Goal: Transaction & Acquisition: Obtain resource

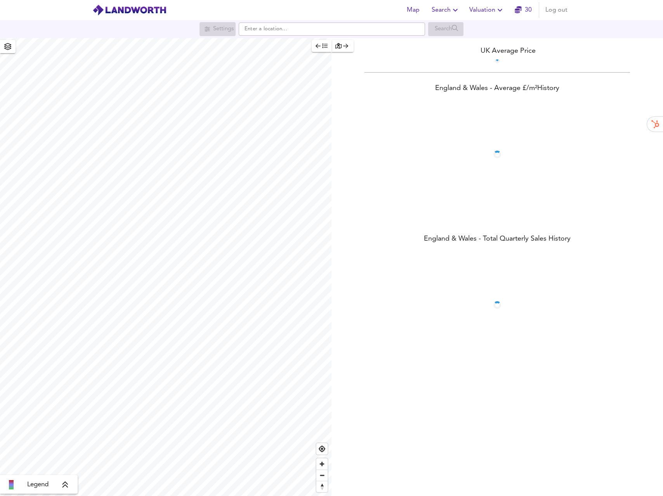
click at [474, 12] on span "Valuation" at bounding box center [486, 10] width 35 height 11
click at [468, 31] on li "New Valuation Report" at bounding box center [487, 28] width 93 height 14
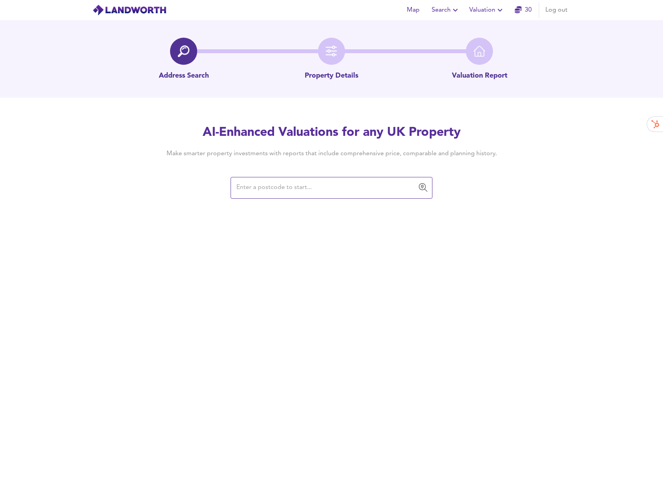
click at [277, 192] on input "text" at bounding box center [325, 188] width 183 height 15
click at [343, 189] on input "82 bowleymead" at bounding box center [325, 188] width 183 height 15
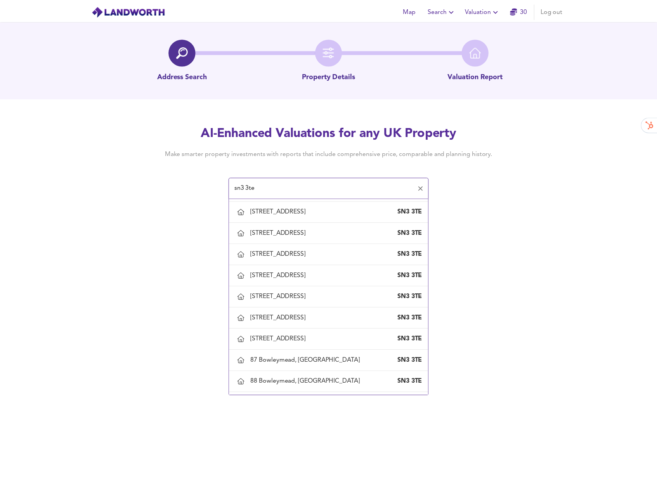
scroll to position [425, 0]
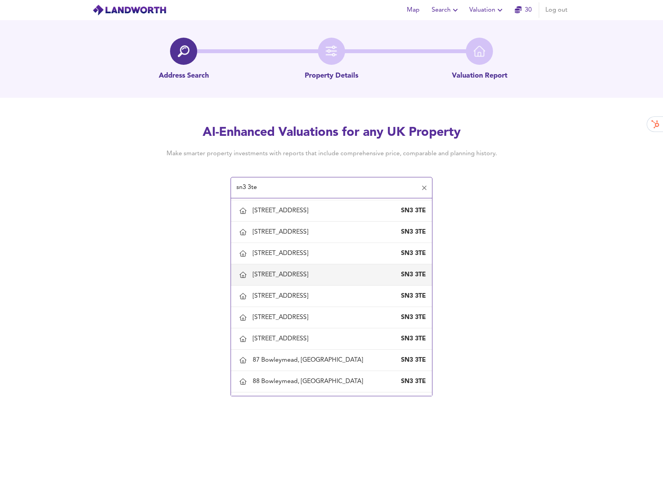
click at [318, 265] on li "83 Bowleymead, Swindon SN3 3TE" at bounding box center [331, 274] width 201 height 21
type input "83 Bowleymead, Swindon"
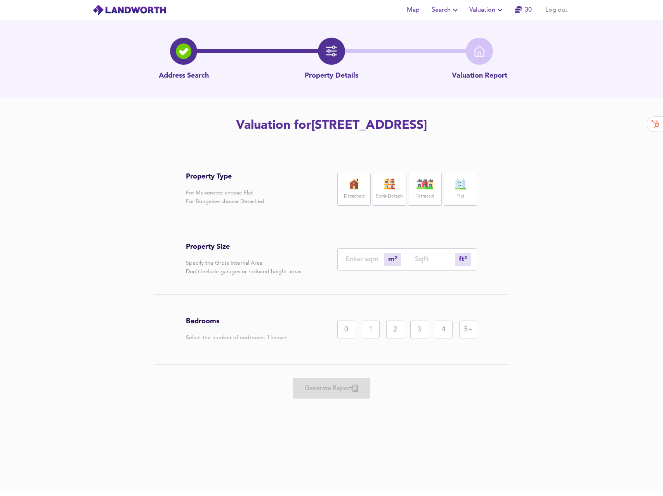
click at [407, 362] on div "Bedrooms Select the number of bedrooms if known 0 1 2 3 4 5+" at bounding box center [331, 330] width 291 height 70
drag, startPoint x: 398, startPoint y: 189, endPoint x: 398, endPoint y: 198, distance: 8.9
click at [398, 189] on img at bounding box center [389, 184] width 19 height 11
click at [364, 257] on input "number" at bounding box center [365, 259] width 39 height 8
click at [424, 329] on div "3" at bounding box center [419, 330] width 18 height 18
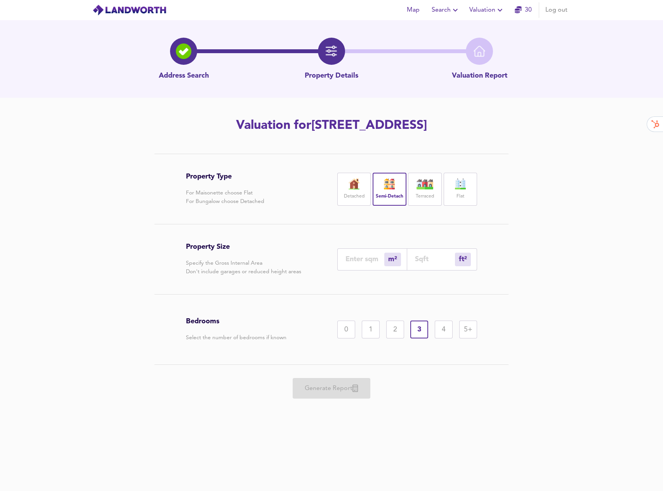
click at [372, 259] on input "number" at bounding box center [365, 259] width 39 height 8
click at [435, 262] on input "number" at bounding box center [435, 259] width 40 height 8
click at [435, 261] on input "number" at bounding box center [435, 259] width 40 height 8
type input "8"
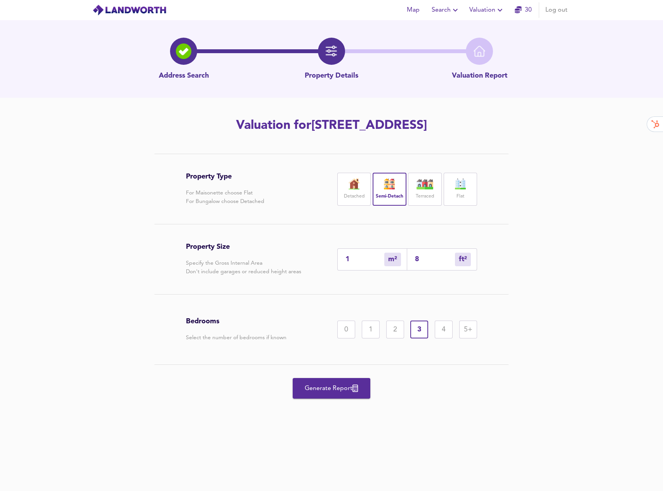
type input "85"
type input "79"
type input "850"
click at [594, 344] on div "Property Type For Maisonette choose Flat For Bungalow choose Detached Detached …" at bounding box center [331, 291] width 663 height 274
click at [353, 395] on button "Generate Report" at bounding box center [332, 388] width 78 height 21
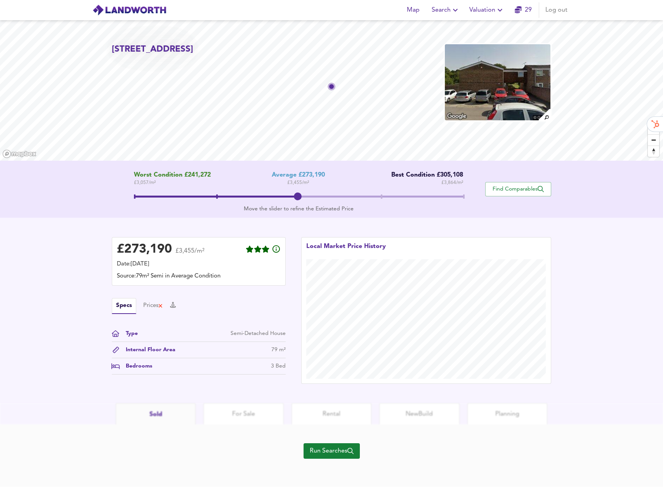
click at [319, 457] on button "Run Searches" at bounding box center [332, 451] width 56 height 16
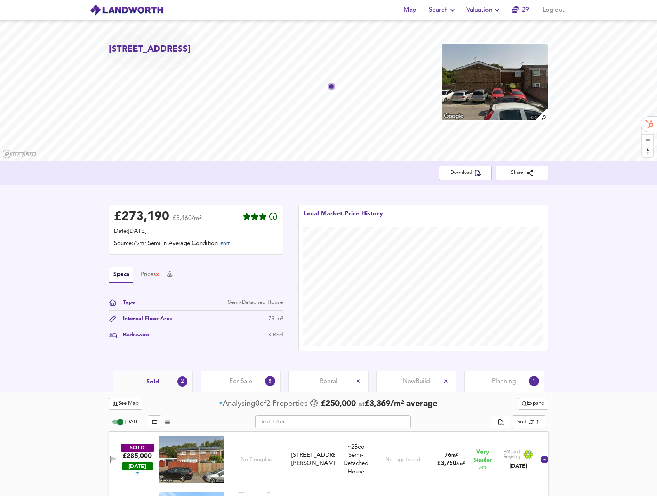
scroll to position [51, 0]
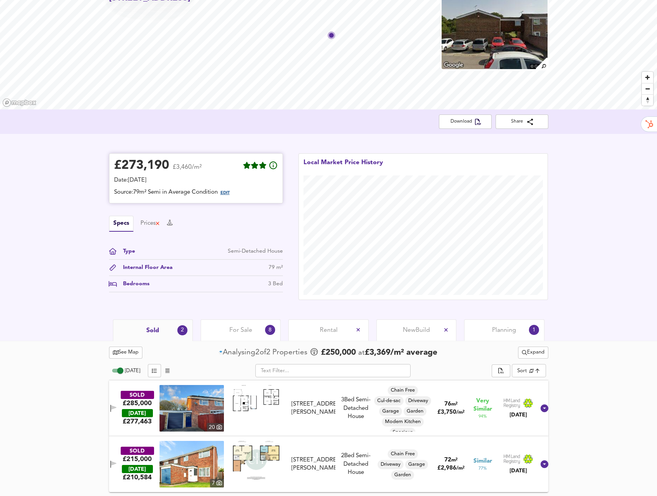
click at [224, 194] on span "EDIT" at bounding box center [225, 193] width 9 height 4
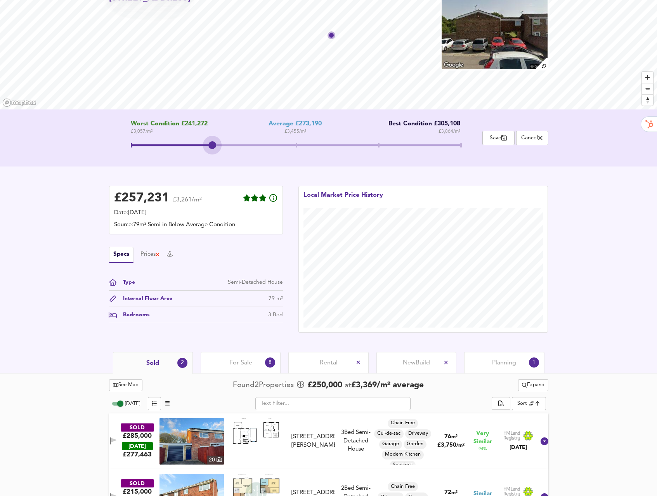
drag, startPoint x: 293, startPoint y: 146, endPoint x: 228, endPoint y: 150, distance: 65.4
click at [228, 150] on span at bounding box center [296, 146] width 330 height 14
click at [340, 164] on div "Worst Condition £241,272 £ 3,057 / m² Average £273,190 £ 3,455 / m² Best Condit…" at bounding box center [328, 138] width 657 height 57
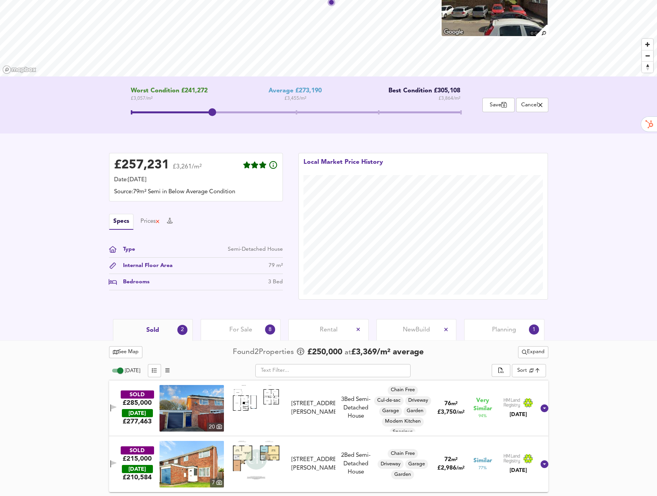
click at [250, 416] on link at bounding box center [256, 408] width 47 height 47
click at [215, 407] on img at bounding box center [192, 408] width 64 height 47
click at [524, 368] on body "Map Search Valuation 29 Log out 83 Bowleymead, Swindon, SN3 3TE Worst Condition…" at bounding box center [328, 164] width 657 height 496
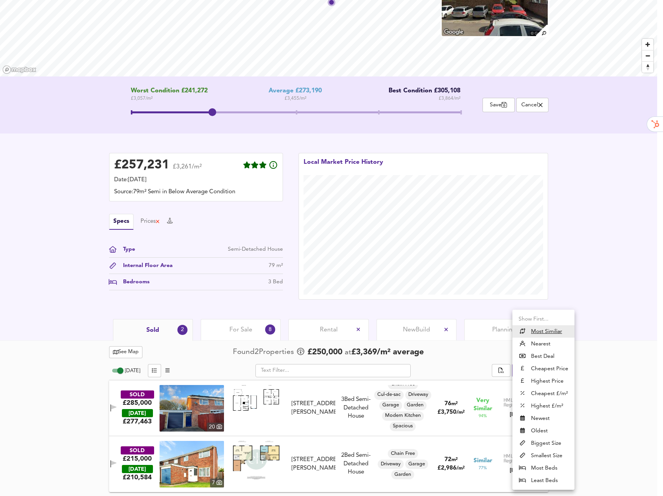
drag, startPoint x: 604, startPoint y: 347, endPoint x: 560, endPoint y: 365, distance: 47.9
click at [604, 347] on div at bounding box center [331, 248] width 663 height 496
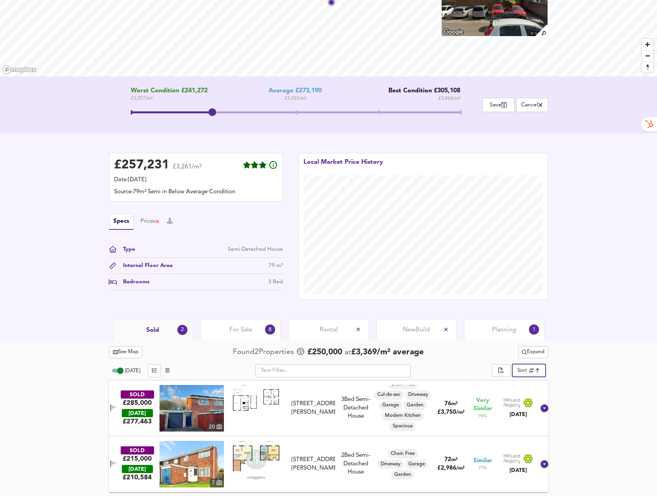
click at [534, 353] on span "Expand" at bounding box center [533, 352] width 23 height 9
click at [525, 368] on icon at bounding box center [522, 367] width 9 height 5
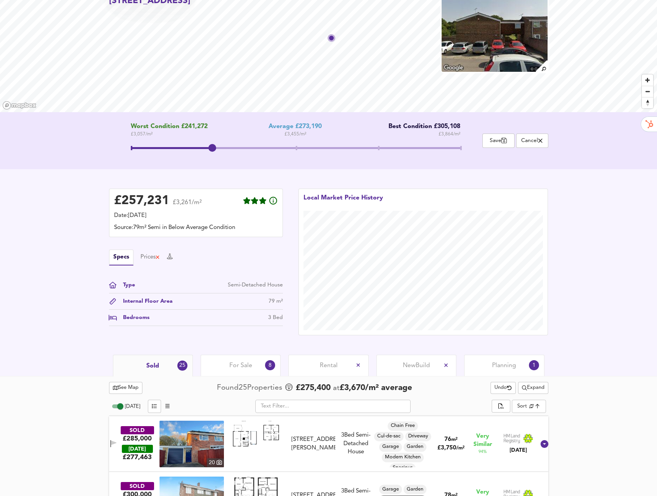
scroll to position [195, 0]
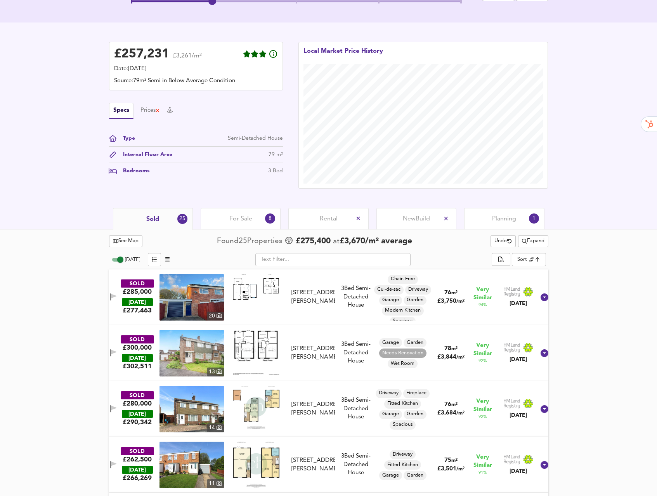
click at [133, 242] on span "See Map" at bounding box center [126, 241] width 26 height 9
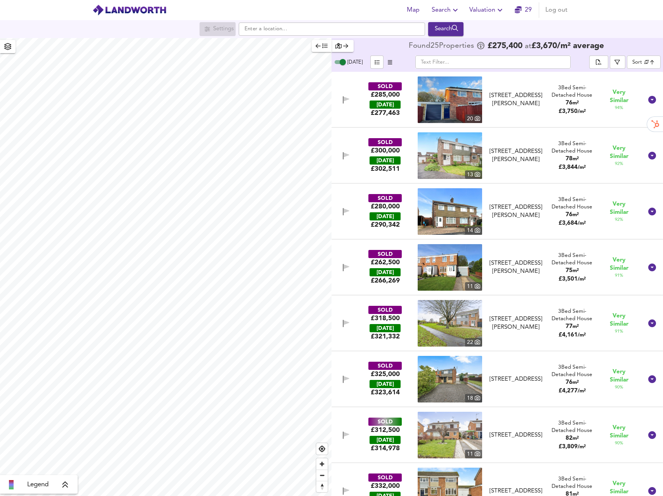
checkbox input "false"
checkbox input "true"
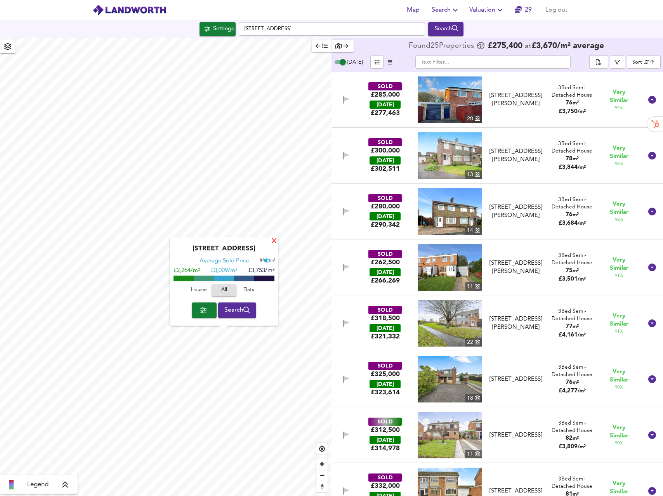
click at [276, 242] on div "X" at bounding box center [274, 241] width 7 height 7
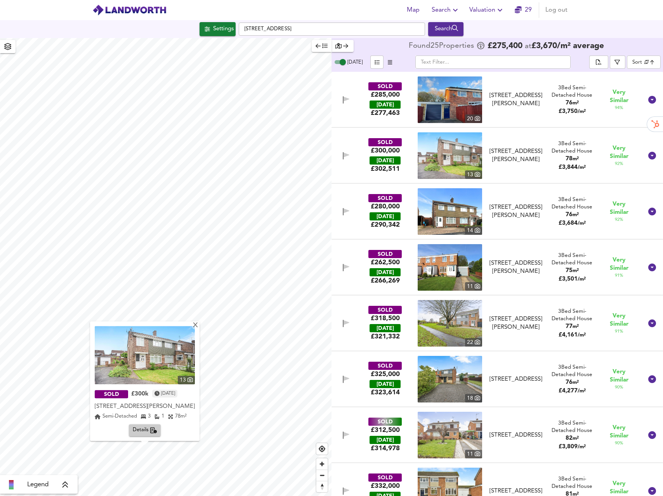
click at [486, 9] on span "Valuation" at bounding box center [486, 10] width 35 height 11
click at [490, 38] on li "Valuation Report History" at bounding box center [487, 42] width 93 height 14
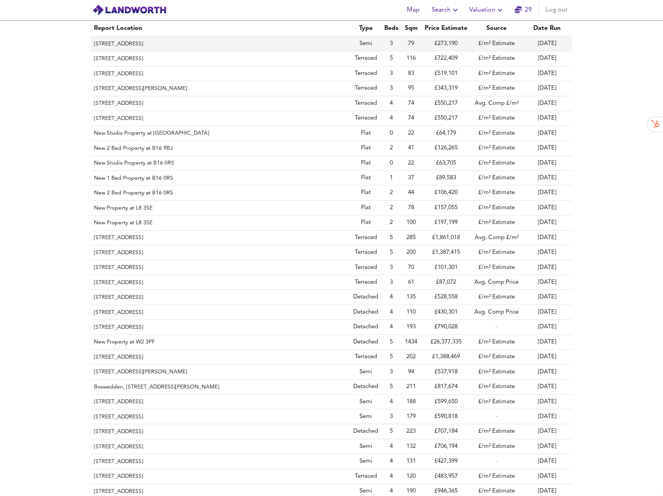
click at [143, 45] on th "83 Bowleymead, Swindon, SN3 3TE" at bounding box center [220, 44] width 259 height 15
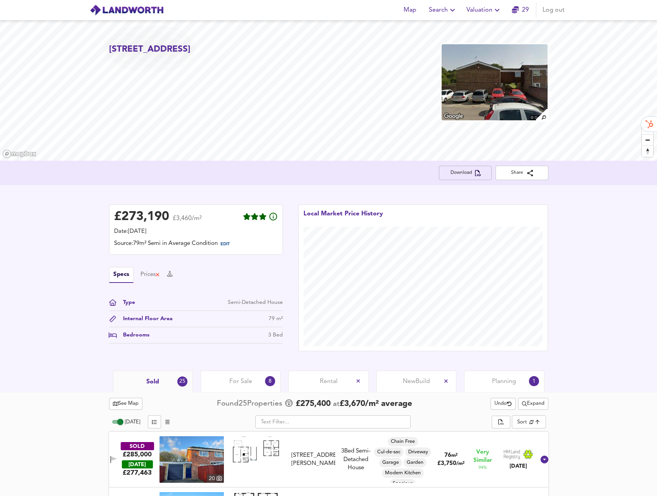
click at [454, 171] on span "Download" at bounding box center [465, 173] width 40 height 8
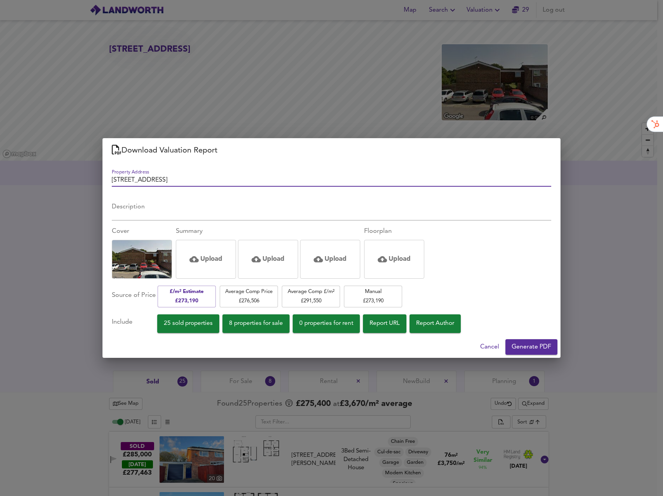
click at [118, 180] on input "83 Bowleymead, Swindon, SN3 3TE" at bounding box center [332, 181] width 440 height 11
type input "[STREET_ADDRESS]"
click at [490, 349] on span "Cancel" at bounding box center [489, 347] width 19 height 11
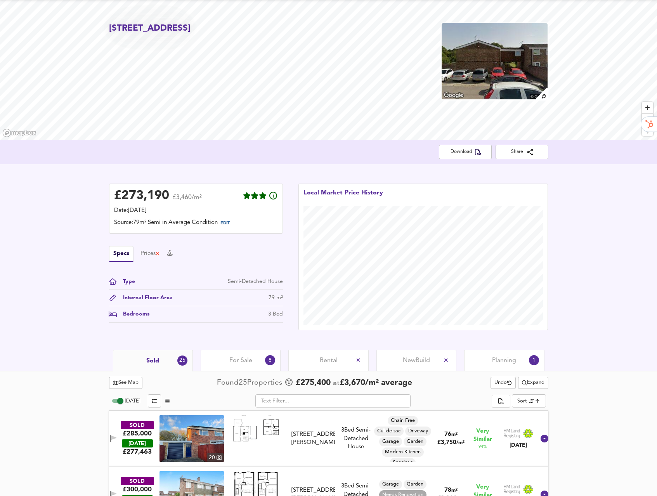
scroll to position [26, 0]
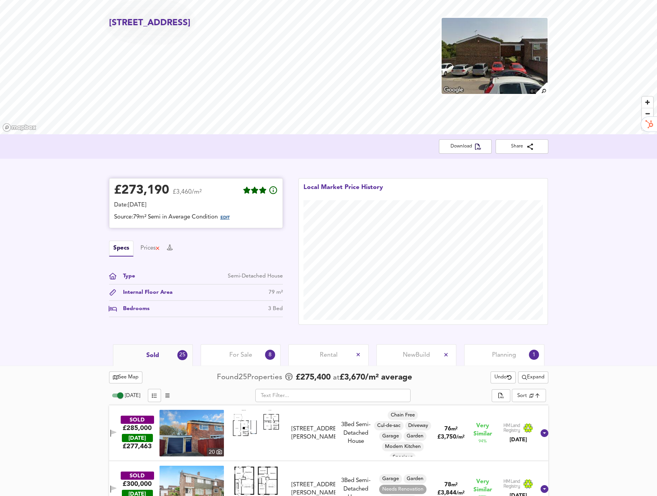
click at [229, 219] on span "EDIT" at bounding box center [225, 218] width 9 height 4
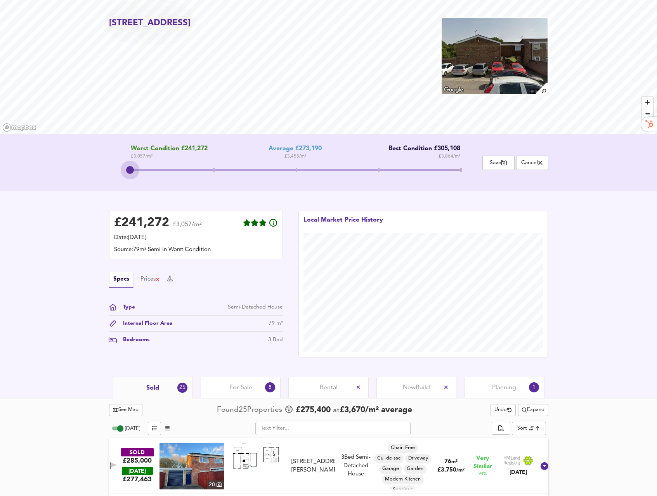
drag, startPoint x: 296, startPoint y: 163, endPoint x: 91, endPoint y: 170, distance: 205.2
click at [91, 170] on div "Worst Condition £241,272 £ 3,057 / m² Average £273,190 £ 3,455 / m² Best Condit…" at bounding box center [328, 162] width 657 height 57
click at [259, 197] on div "£ 241,272 £3,057/m² Date: 12 August 2025 Source: 79m² Semi in Worst Condition S…" at bounding box center [328, 284] width 657 height 186
click at [501, 163] on span "Save" at bounding box center [499, 162] width 24 height 7
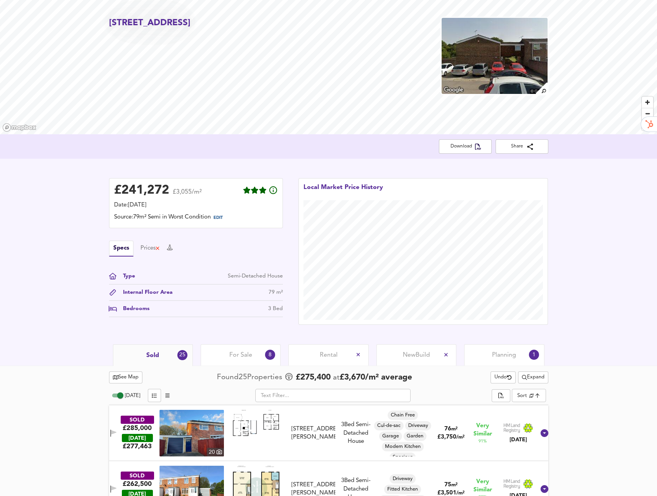
scroll to position [0, 0]
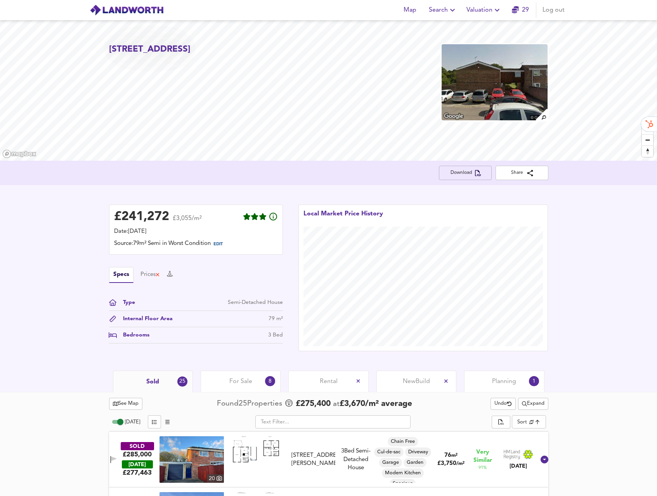
click at [473, 169] on span "Download" at bounding box center [465, 173] width 40 height 8
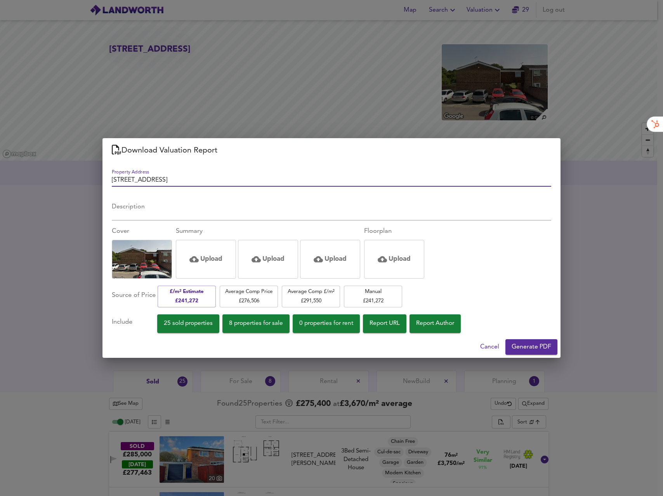
click at [209, 323] on span "25 sold properties" at bounding box center [188, 323] width 49 height 10
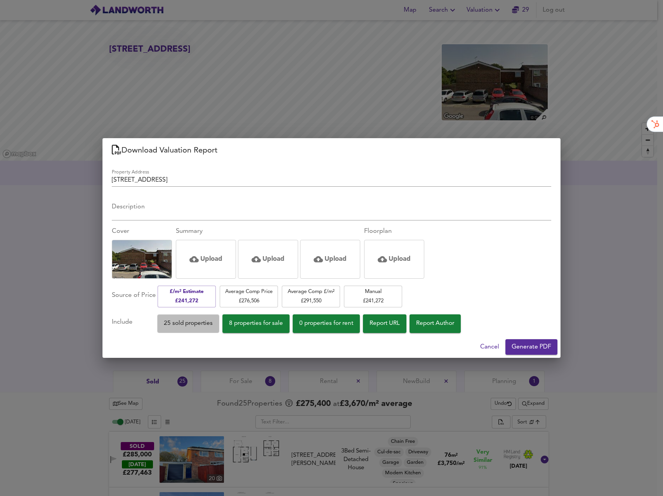
click at [210, 325] on span "25 sold properties" at bounding box center [188, 323] width 49 height 10
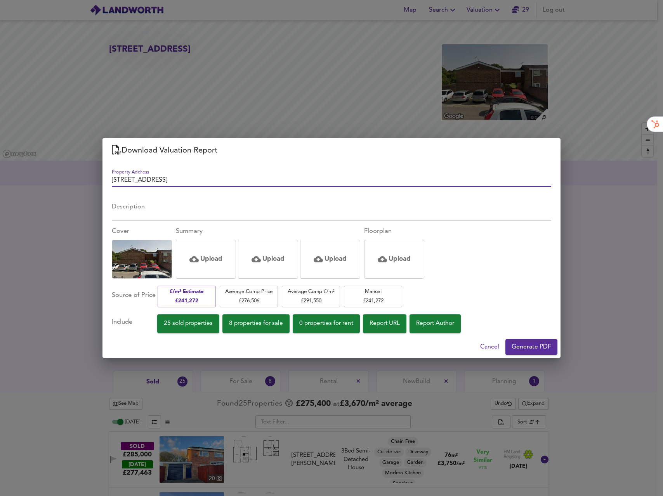
click at [117, 180] on input "83 Bowleymead, Swindon, SN3 3TE" at bounding box center [332, 181] width 440 height 11
type input "[STREET_ADDRESS]"
click at [548, 349] on span "Generate PDF" at bounding box center [532, 347] width 40 height 11
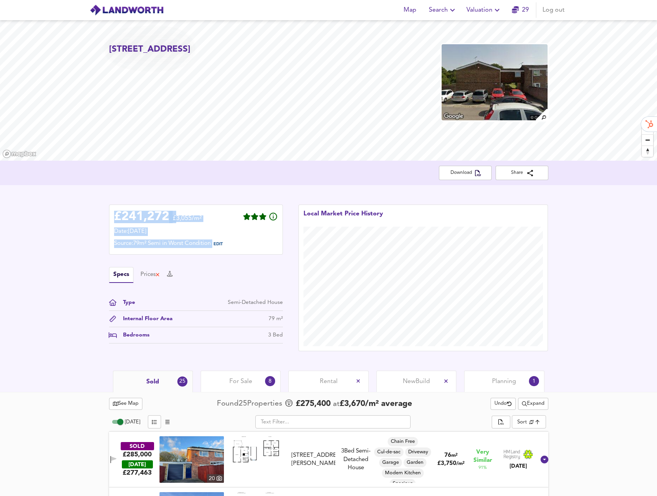
drag, startPoint x: 344, startPoint y: 194, endPoint x: 188, endPoint y: 270, distance: 173.8
click at [203, 258] on div "82 Bowleymead, Swindon, SN3 3TE Download Share £ 241,272 £3,055/m² Date: 12 Aug…" at bounding box center [328, 195] width 657 height 351
click at [253, 234] on div "Date: 12 August 2025" at bounding box center [196, 232] width 164 height 9
click at [215, 195] on div "£ 241,272 £3,055/m² Date: 12 August 2025 Source: 79m² Semi in Worst Condition E…" at bounding box center [328, 278] width 657 height 186
click at [149, 271] on div "Prices" at bounding box center [151, 275] width 20 height 9
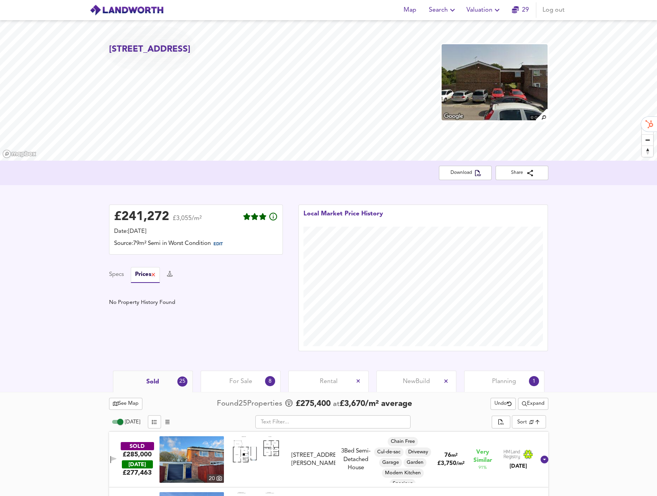
click at [244, 272] on div "Specs Prices" at bounding box center [196, 275] width 174 height 16
click at [489, 14] on span "Valuation" at bounding box center [484, 10] width 35 height 11
click at [484, 28] on li "New Valuation Report" at bounding box center [484, 28] width 93 height 14
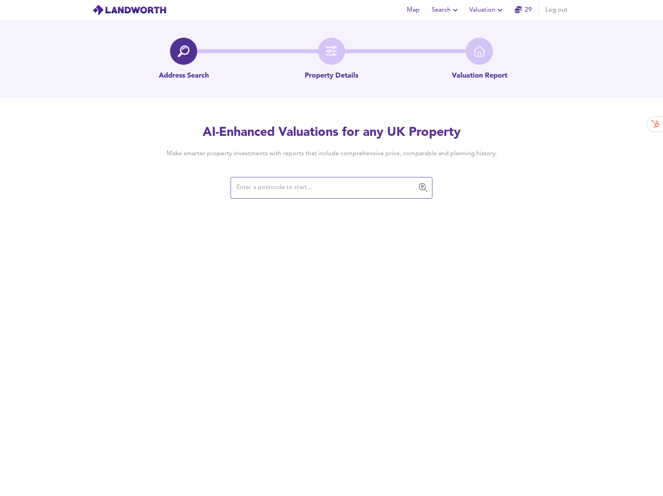
click at [320, 189] on input "text" at bounding box center [325, 188] width 183 height 15
click at [328, 191] on input "text" at bounding box center [325, 188] width 183 height 15
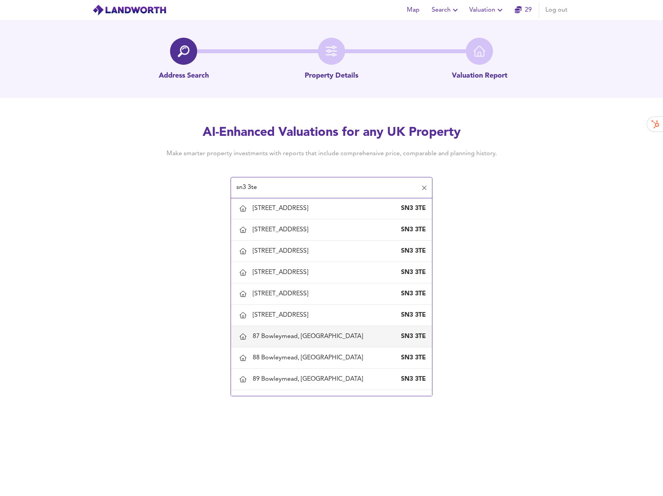
scroll to position [446, 0]
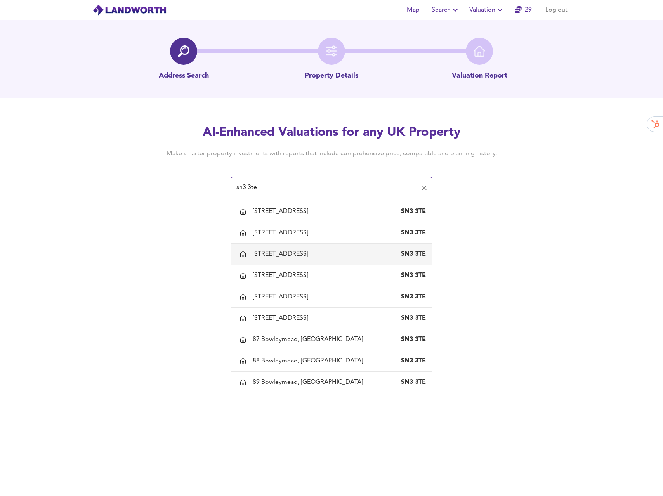
click at [291, 250] on div "83 Bowleymead, Swindon" at bounding box center [282, 254] width 59 height 9
type input "83 Bowleymead, Swindon"
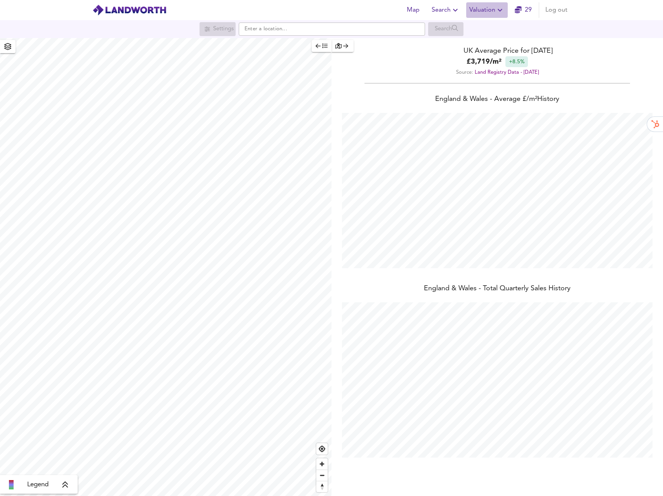
click at [493, 10] on span "Valuation" at bounding box center [486, 10] width 35 height 11
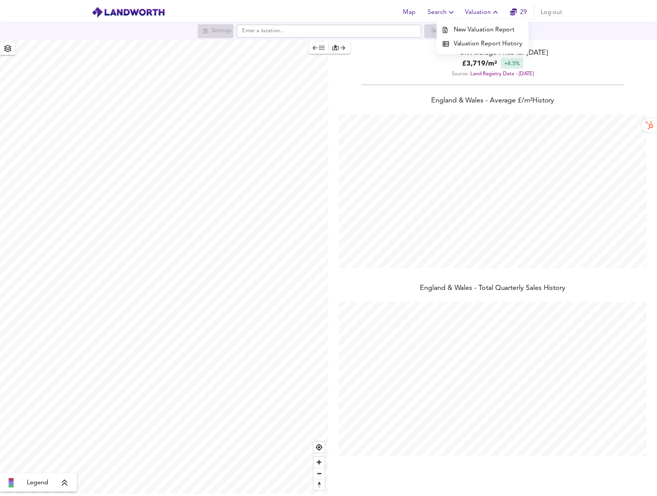
scroll to position [496, 663]
click at [526, 7] on link "29" at bounding box center [523, 10] width 17 height 11
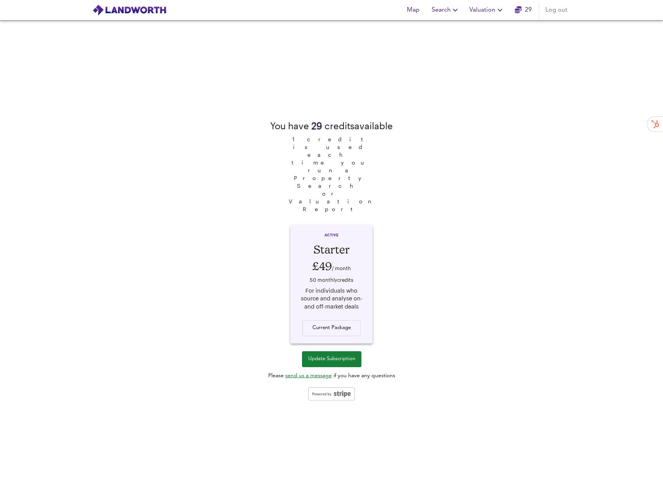
click at [501, 11] on icon "button" at bounding box center [499, 9] width 9 height 9
click at [486, 28] on li "New Valuation Report" at bounding box center [487, 28] width 93 height 14
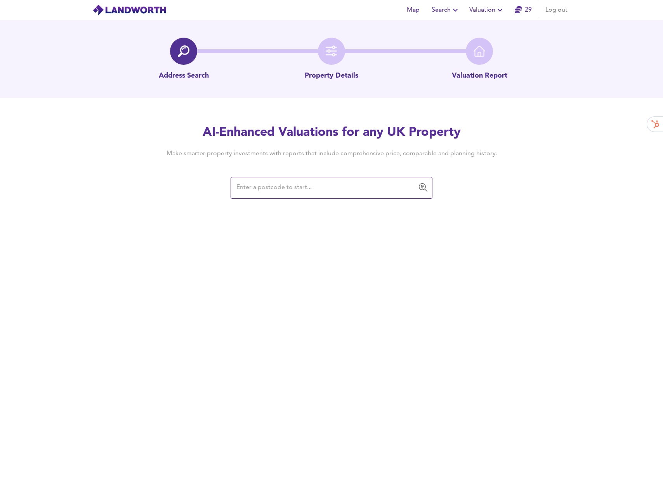
click at [305, 196] on div "​" at bounding box center [332, 188] width 202 height 22
click at [450, 7] on span "Search" at bounding box center [446, 10] width 28 height 11
click at [481, 11] on span "Valuation" at bounding box center [486, 10] width 35 height 11
click at [460, 12] on icon "button" at bounding box center [455, 9] width 9 height 9
click at [421, 12] on span "Map" at bounding box center [413, 10] width 19 height 11
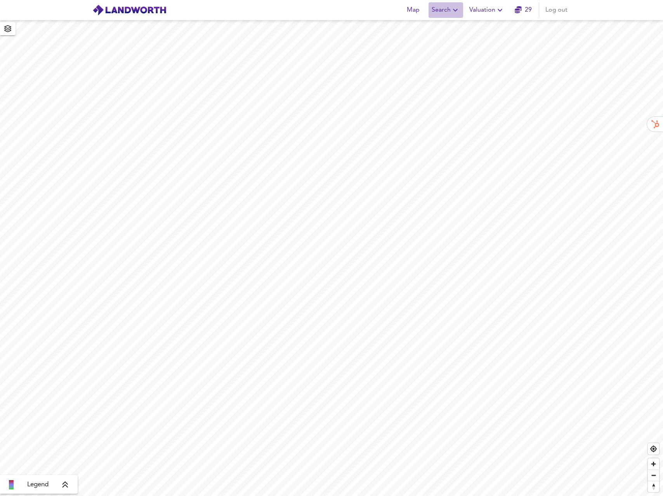
click at [457, 12] on icon "button" at bounding box center [455, 9] width 9 height 9
click at [525, 12] on link "29" at bounding box center [523, 10] width 17 height 11
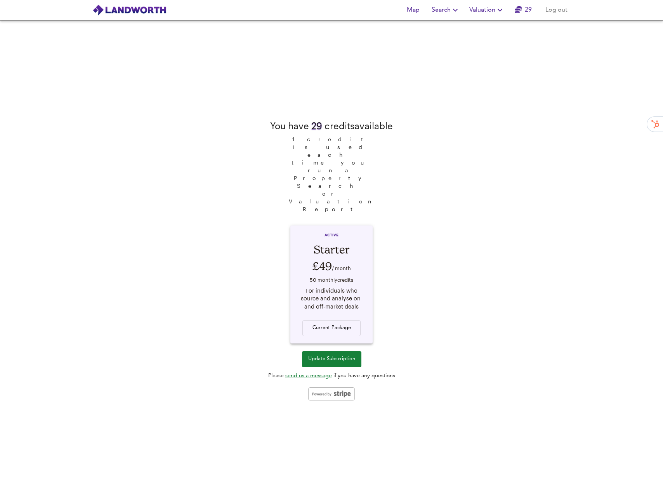
click at [483, 14] on span "Valuation" at bounding box center [486, 10] width 35 height 11
click at [495, 39] on li "Valuation Report History" at bounding box center [487, 42] width 93 height 14
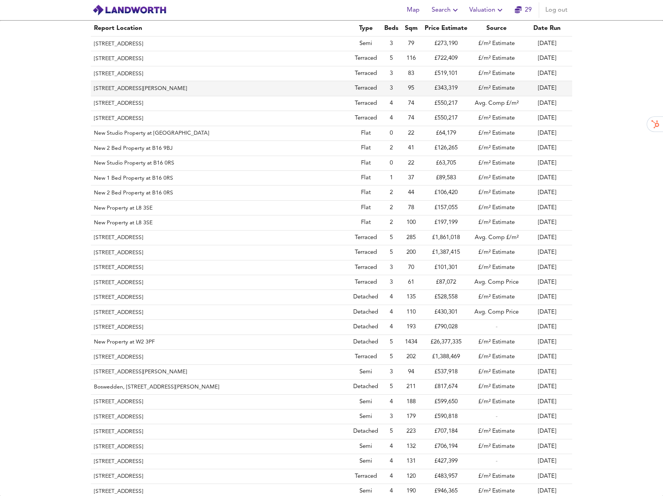
drag, startPoint x: 96, startPoint y: 88, endPoint x: 245, endPoint y: 89, distance: 149.9
click at [245, 89] on th "[STREET_ADDRESS][PERSON_NAME]" at bounding box center [220, 88] width 259 height 15
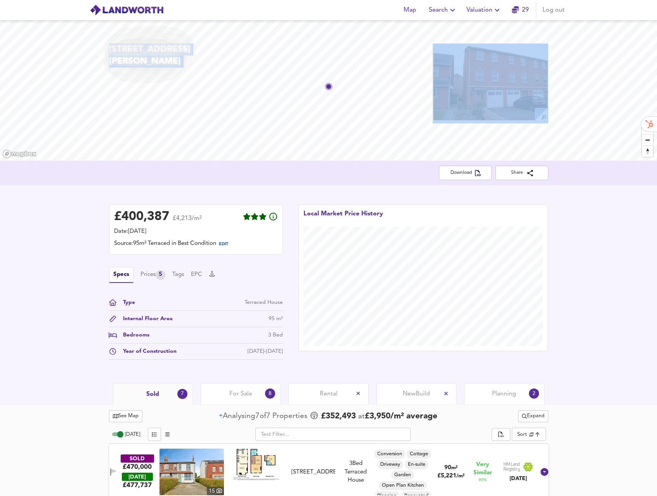
click at [245, 69] on div "[STREET_ADDRESS][PERSON_NAME]" at bounding box center [328, 90] width 657 height 141
click at [219, 64] on h2 "[STREET_ADDRESS][PERSON_NAME]" at bounding box center [179, 55] width 141 height 24
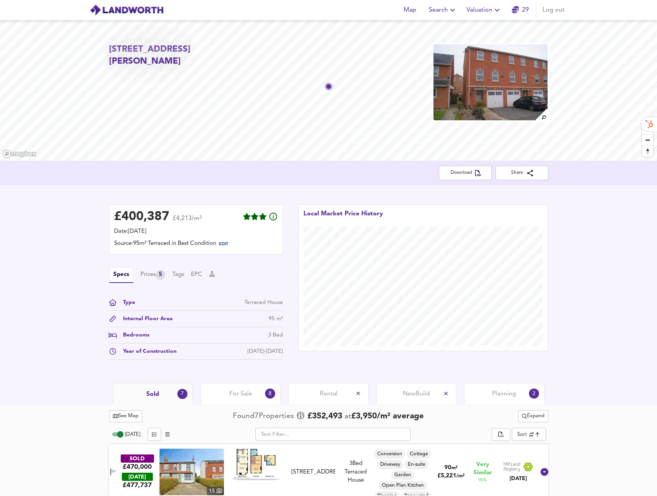
drag, startPoint x: 211, startPoint y: 61, endPoint x: 110, endPoint y: 51, distance: 101.4
click at [110, 51] on h2 "[STREET_ADDRESS][PERSON_NAME]" at bounding box center [179, 55] width 141 height 24
copy h2 "[STREET_ADDRESS][PERSON_NAME]"
click at [227, 243] on span "EDIT" at bounding box center [223, 244] width 9 height 4
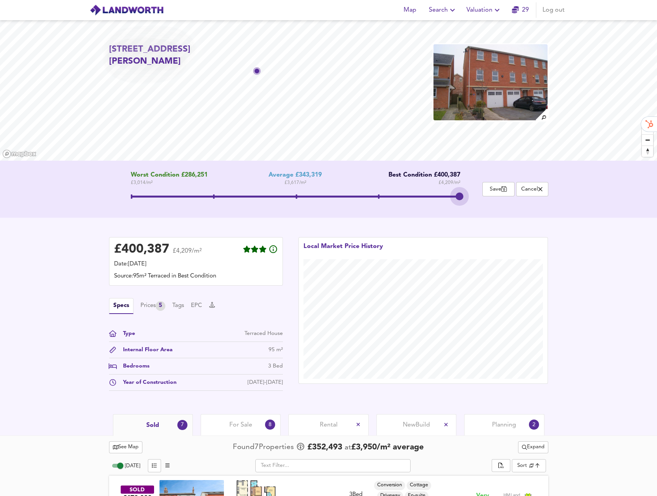
drag, startPoint x: 293, startPoint y: 194, endPoint x: 497, endPoint y: 201, distance: 204.7
click at [497, 201] on div "Worst Condition £286,251 £ 3,014 / m² Average £343,319 £ 3,617 / m² Best Condit…" at bounding box center [329, 189] width 440 height 35
click at [149, 305] on div "Prices 5" at bounding box center [153, 306] width 25 height 10
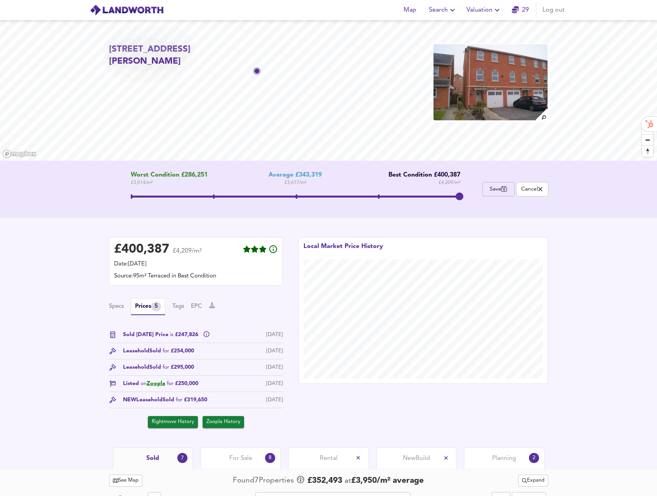
click at [494, 193] on button "Save" at bounding box center [499, 189] width 32 height 14
